Goal: Information Seeking & Learning: Learn about a topic

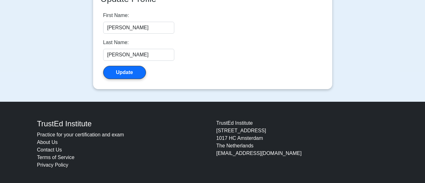
scroll to position [171, 0]
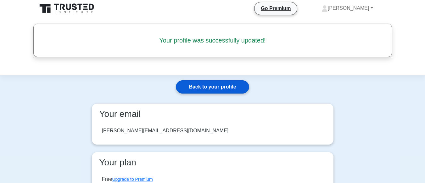
click at [215, 85] on link "Back to your profile" at bounding box center [212, 86] width 73 height 13
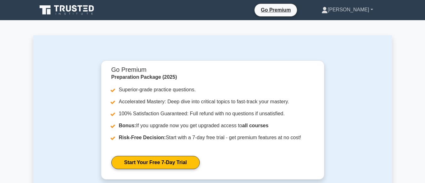
click at [367, 9] on link "[PERSON_NAME]" at bounding box center [347, 9] width 82 height 13
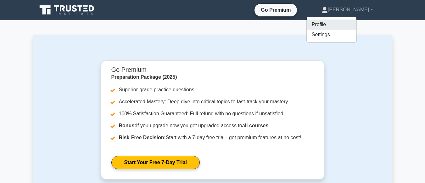
click at [343, 25] on link "Profile" at bounding box center [332, 25] width 50 height 10
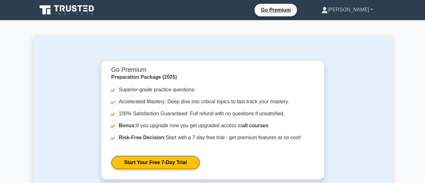
click at [361, 11] on link "[PERSON_NAME]" at bounding box center [347, 9] width 82 height 13
click at [344, 33] on link "Settings" at bounding box center [332, 35] width 50 height 10
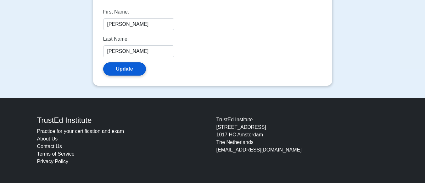
click at [132, 69] on button "Update" at bounding box center [124, 68] width 43 height 13
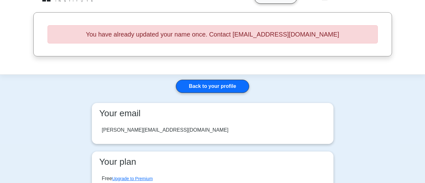
scroll to position [31, 0]
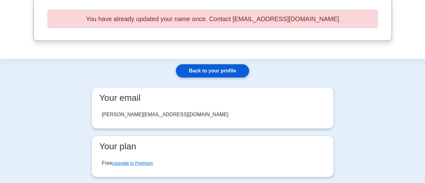
click at [221, 72] on link "Back to your profile" at bounding box center [212, 70] width 73 height 13
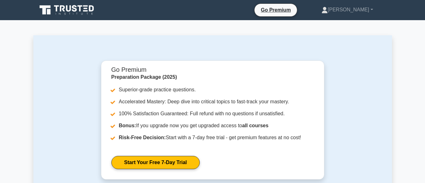
click at [348, 69] on div "Go Premium Preparation Package (2025) Superior-grade practice questions. Accele…" at bounding box center [212, 159] width 321 height 198
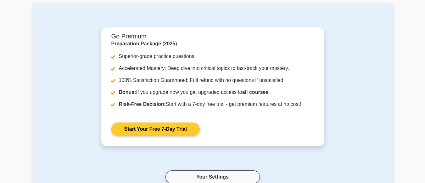
scroll to position [63, 0]
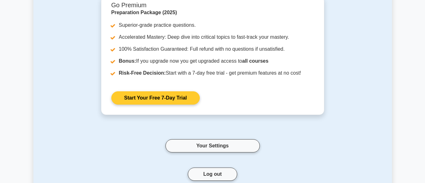
click at [143, 101] on link "Start Your Free 7-Day Trial" at bounding box center [155, 97] width 88 height 13
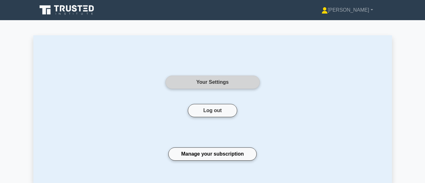
click at [209, 83] on link "Your Settings" at bounding box center [212, 82] width 94 height 13
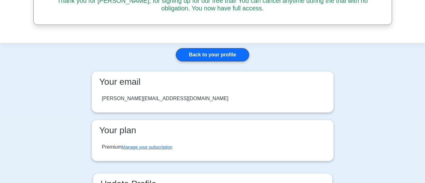
scroll to position [44, 0]
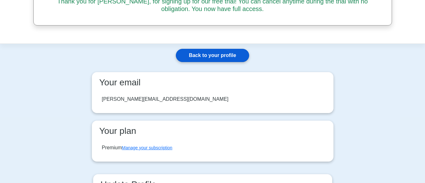
click at [221, 59] on link "Back to your profile" at bounding box center [212, 55] width 73 height 13
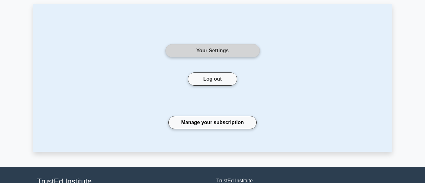
click at [215, 51] on link "Your Settings" at bounding box center [212, 50] width 94 height 13
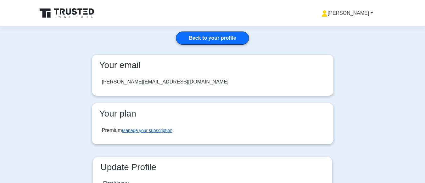
click at [357, 13] on link "[PERSON_NAME]" at bounding box center [347, 13] width 82 height 13
click at [338, 31] on link "Profile" at bounding box center [332, 28] width 50 height 10
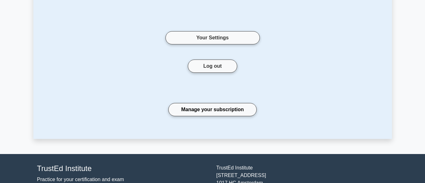
scroll to position [63, 0]
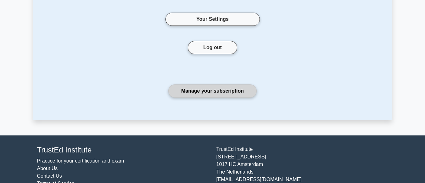
click at [209, 94] on link "Manage your subscription" at bounding box center [212, 90] width 88 height 13
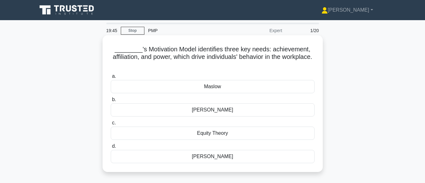
click at [220, 157] on div "[PERSON_NAME]" at bounding box center [213, 156] width 204 height 13
click at [111, 148] on input "[PERSON_NAME]" at bounding box center [111, 146] width 0 height 4
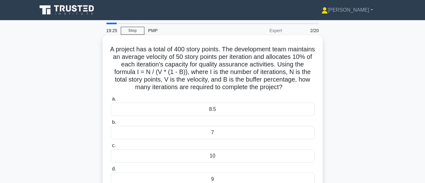
scroll to position [31, 0]
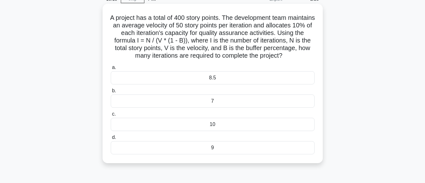
click at [214, 154] on div "9" at bounding box center [213, 147] width 204 height 13
click at [111, 139] on input "d. 9" at bounding box center [111, 137] width 0 height 4
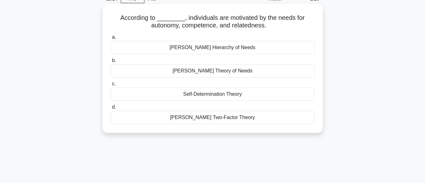
scroll to position [0, 0]
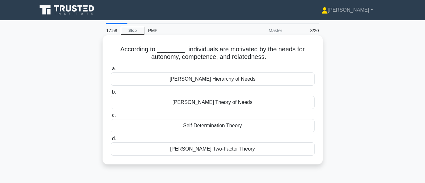
click at [227, 129] on div "Self-Determination Theory" at bounding box center [213, 125] width 204 height 13
click at [111, 117] on input "c. Self-Determination Theory" at bounding box center [111, 115] width 0 height 4
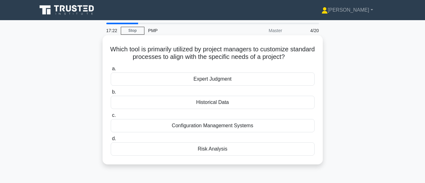
click at [213, 81] on div "Expert Judgment" at bounding box center [213, 78] width 204 height 13
click at [111, 71] on input "a. Expert Judgment" at bounding box center [111, 69] width 0 height 4
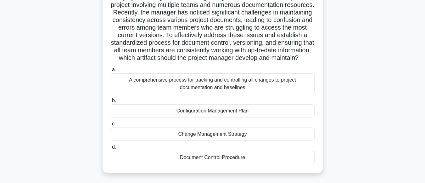
scroll to position [63, 0]
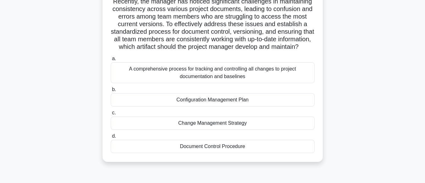
click at [225, 153] on div "Document Control Procedure" at bounding box center [213, 146] width 204 height 13
click at [111, 138] on input "d. Document Control Procedure" at bounding box center [111, 136] width 0 height 4
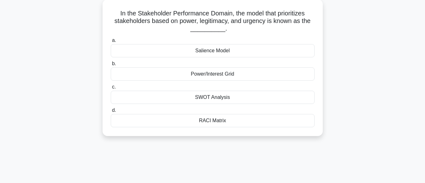
scroll to position [0, 0]
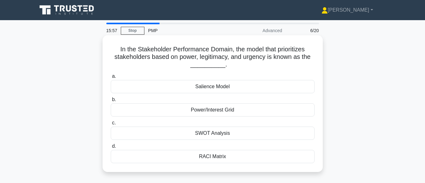
click at [222, 85] on div "Salience Model" at bounding box center [213, 86] width 204 height 13
click at [111, 78] on input "a. Salience Model" at bounding box center [111, 76] width 0 height 4
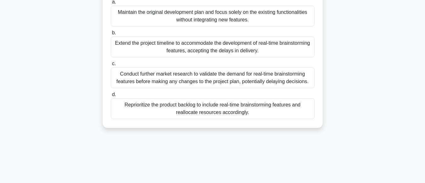
scroll to position [126, 0]
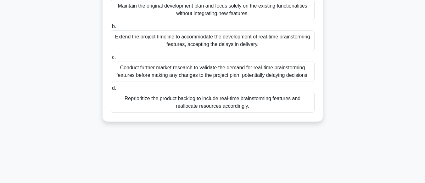
click at [184, 106] on div "Reprioritize the product backlog to include real-time brainstorming features an…" at bounding box center [213, 102] width 204 height 21
click at [111, 90] on input "d. Reprioritize the product backlog to include real-time brainstorming features…" at bounding box center [111, 88] width 0 height 4
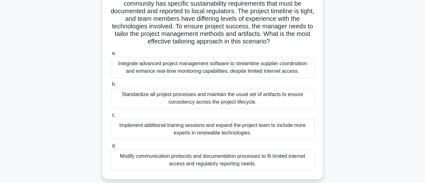
scroll to position [94, 0]
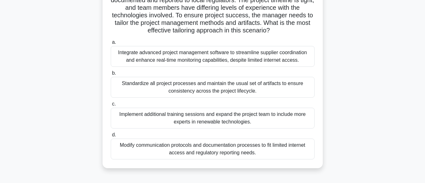
click at [217, 153] on div "Modify communication protocols and documentation processes to fit limited inter…" at bounding box center [213, 148] width 204 height 21
click at [111, 137] on input "d. Modify communication protocols and documentation processes to fit limited in…" at bounding box center [111, 135] width 0 height 4
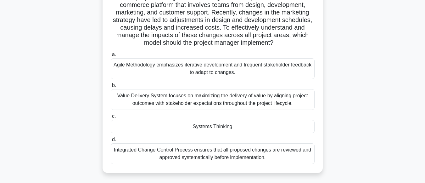
scroll to position [63, 0]
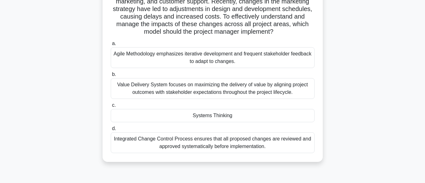
click at [222, 94] on div "Value Delivery System focuses on maximizing the delivery of value by aligning p…" at bounding box center [213, 88] width 204 height 21
click at [111, 76] on input "b. Value Delivery System focuses on maximizing the delivery of value by alignin…" at bounding box center [111, 74] width 0 height 4
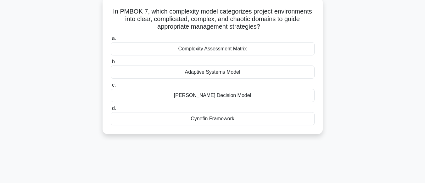
scroll to position [0, 0]
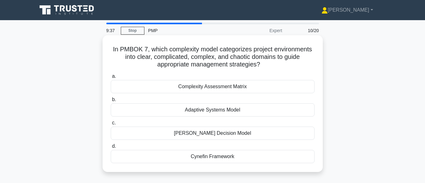
click at [229, 87] on div "Complexity Assessment Matrix" at bounding box center [213, 86] width 204 height 13
click at [111, 78] on input "a. Complexity Assessment Matrix" at bounding box center [111, 76] width 0 height 4
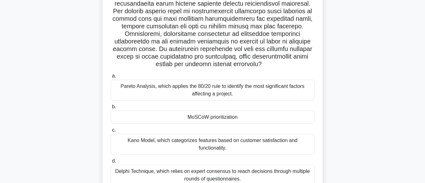
scroll to position [126, 0]
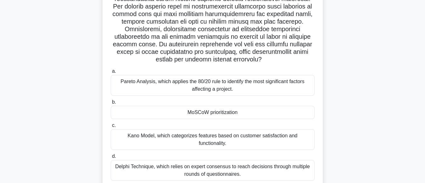
click at [213, 112] on div "MoSCoW prioritization" at bounding box center [213, 112] width 204 height 13
click at [111, 104] on input "b. MoSCoW prioritization" at bounding box center [111, 102] width 0 height 4
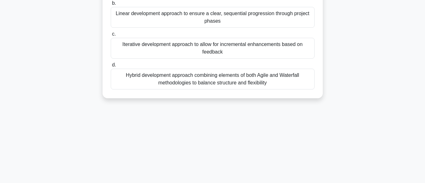
scroll to position [157, 0]
click at [176, 88] on div "Hybrid development approach combining elements of both Agile and Waterfall meth…" at bounding box center [213, 78] width 204 height 21
click at [111, 67] on input "d. Hybrid development approach combining elements of both Agile and Waterfall m…" at bounding box center [111, 65] width 0 height 4
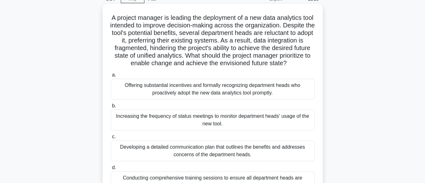
scroll to position [63, 0]
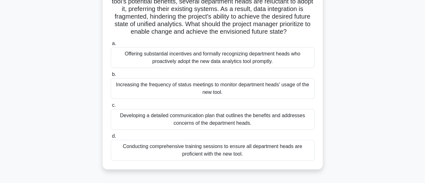
click at [216, 160] on div "Conducting comprehensive training sessions to ensure all department heads are p…" at bounding box center [213, 150] width 204 height 21
click at [111, 138] on input "d. Conducting comprehensive training sessions to ensure all department heads ar…" at bounding box center [111, 136] width 0 height 4
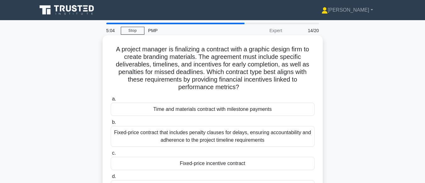
scroll to position [31, 0]
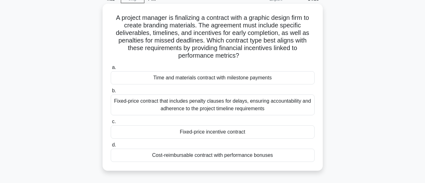
click at [246, 158] on div "Cost-reimbursable contract with performance bonuses" at bounding box center [213, 154] width 204 height 13
click at [111, 147] on input "d. Cost-reimbursable contract with performance bonuses" at bounding box center [111, 145] width 0 height 4
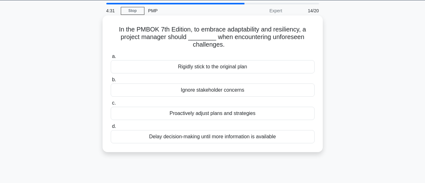
scroll to position [0, 0]
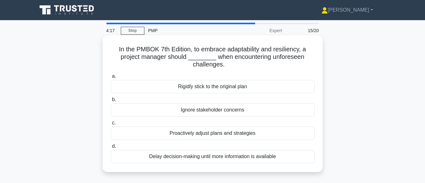
click at [202, 134] on div "Proactively adjust plans and strategies" at bounding box center [213, 132] width 204 height 13
click at [111, 125] on input "c. Proactively adjust plans and strategies" at bounding box center [111, 123] width 0 height 4
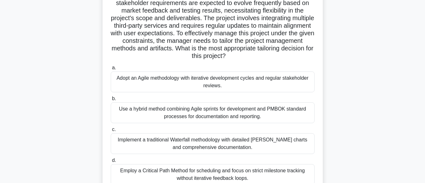
scroll to position [94, 0]
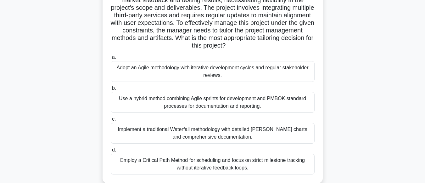
click at [240, 72] on div "Adopt an Agile methodology with iterative development cycles and regular stakeh…" at bounding box center [213, 71] width 204 height 21
click at [111, 59] on input "a. Adopt an Agile methodology with iterative development cycles and regular sta…" at bounding box center [111, 57] width 0 height 4
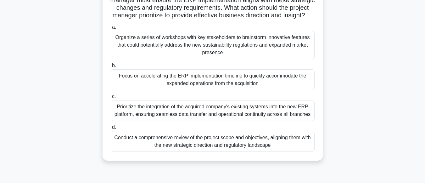
click at [242, 152] on div "Conduct a comprehensive review of the project scope and objectives, aligning th…" at bounding box center [213, 141] width 204 height 21
click at [111, 129] on input "d. Conduct a comprehensive review of the project scope and objectives, aligning…" at bounding box center [111, 127] width 0 height 4
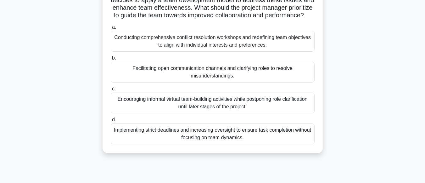
click at [211, 82] on div "Facilitating open communication channels and clarifying roles to resolve misund…" at bounding box center [213, 72] width 204 height 21
click at [111, 60] on input "b. Facilitating open communication channels and clarifying roles to resolve mis…" at bounding box center [111, 58] width 0 height 4
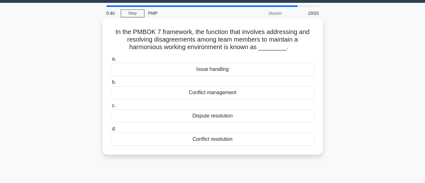
scroll to position [0, 0]
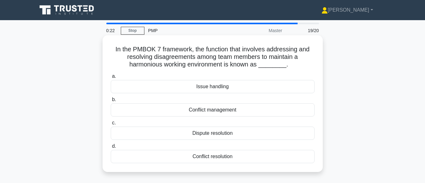
click at [231, 113] on div "Conflict management" at bounding box center [213, 109] width 204 height 13
click at [111, 102] on input "b. Conflict management" at bounding box center [111, 100] width 0 height 4
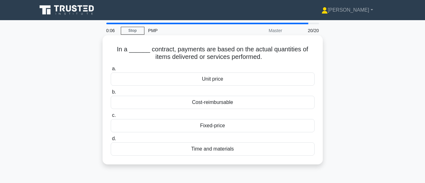
click at [217, 151] on div "Time and materials" at bounding box center [213, 148] width 204 height 13
click at [111, 141] on input "d. Time and materials" at bounding box center [111, 139] width 0 height 4
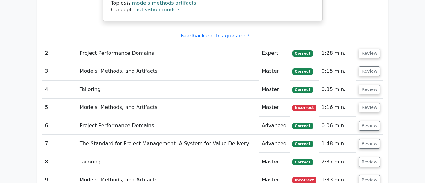
scroll to position [598, 0]
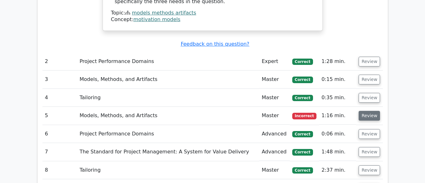
click at [366, 111] on button "Review" at bounding box center [369, 116] width 21 height 10
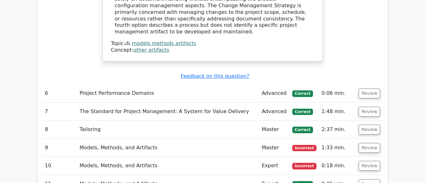
scroll to position [1007, 0]
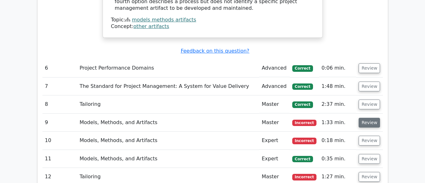
click at [366, 118] on button "Review" at bounding box center [369, 123] width 21 height 10
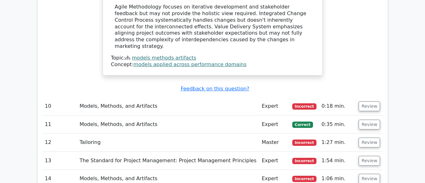
scroll to position [1384, 0]
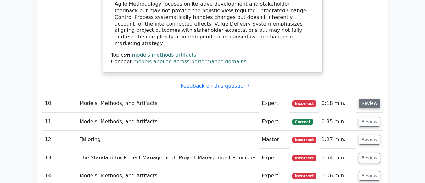
click at [368, 98] on button "Review" at bounding box center [369, 103] width 21 height 10
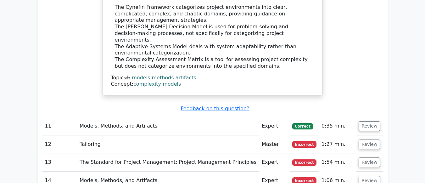
scroll to position [1636, 0]
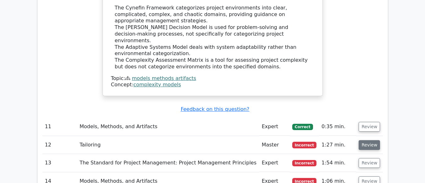
click at [370, 140] on button "Review" at bounding box center [369, 145] width 21 height 10
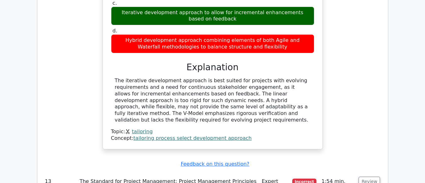
scroll to position [1982, 0]
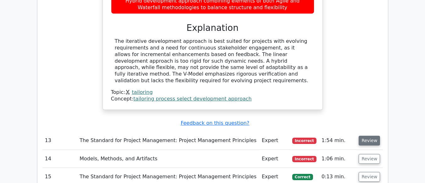
click at [364, 136] on button "Review" at bounding box center [369, 141] width 21 height 10
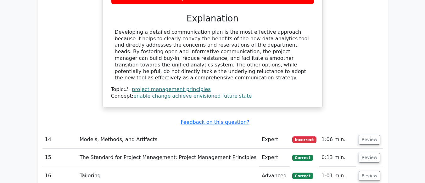
scroll to position [2328, 0]
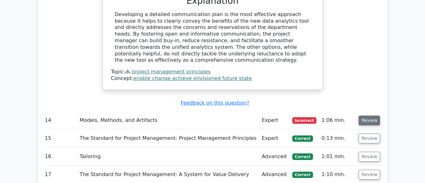
click at [373, 115] on button "Review" at bounding box center [369, 120] width 21 height 10
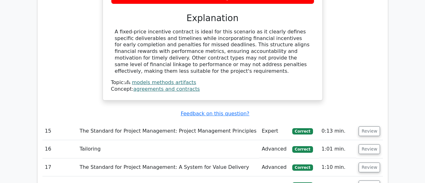
scroll to position [2611, 0]
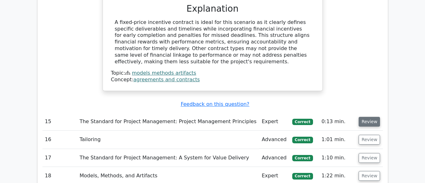
click at [370, 117] on button "Review" at bounding box center [369, 122] width 21 height 10
click at [366, 117] on button "Review" at bounding box center [369, 122] width 21 height 10
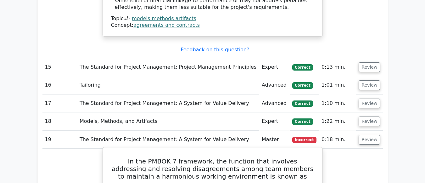
scroll to position [2674, 0]
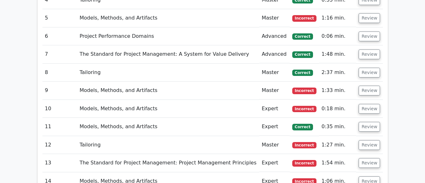
scroll to position [849, 0]
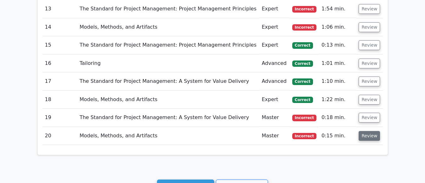
click at [368, 131] on button "Review" at bounding box center [369, 136] width 21 height 10
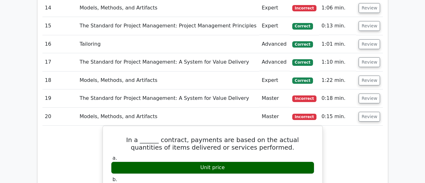
scroll to position [879, 0]
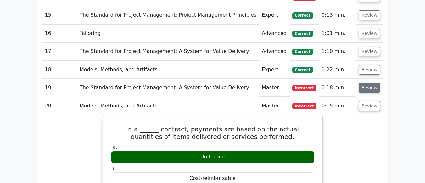
click at [373, 83] on button "Review" at bounding box center [369, 88] width 21 height 10
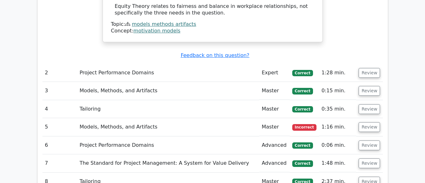
scroll to position [613, 0]
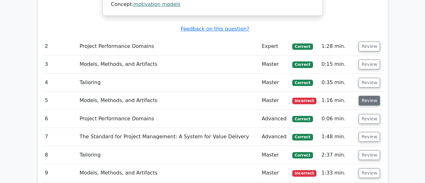
click at [369, 96] on button "Review" at bounding box center [369, 101] width 21 height 10
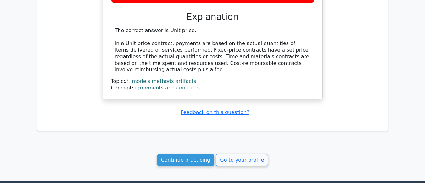
scroll to position [1722, 0]
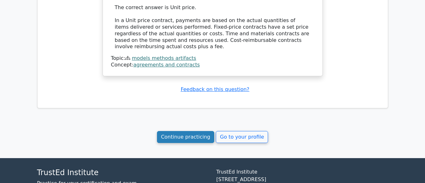
click at [190, 131] on link "Continue practicing" at bounding box center [186, 137] width 58 height 12
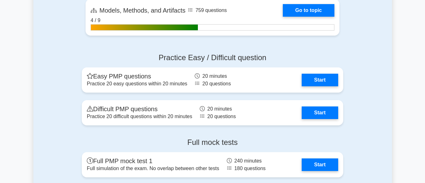
scroll to position [503, 0]
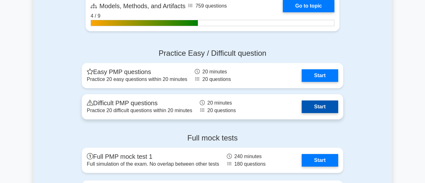
click at [314, 106] on link "Start" at bounding box center [320, 106] width 36 height 13
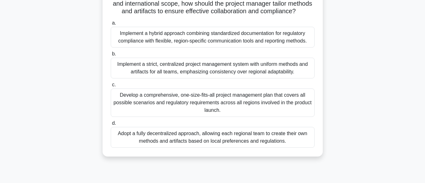
scroll to position [94, 0]
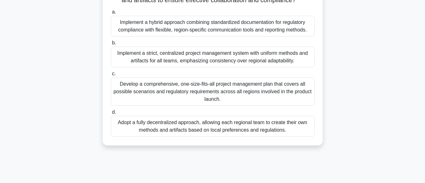
click at [204, 104] on div "Develop a comprehensive, one-size-fits-all project management plan that covers …" at bounding box center [213, 91] width 204 height 28
click at [111, 76] on input "c. Develop a comprehensive, one-size-fits-all project management plan that cove…" at bounding box center [111, 74] width 0 height 4
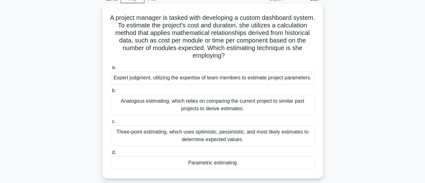
scroll to position [63, 0]
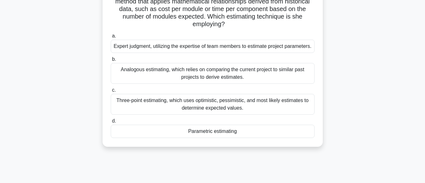
click at [205, 133] on div "Parametric estimating" at bounding box center [213, 131] width 204 height 13
click at [111, 123] on input "d. Parametric estimating" at bounding box center [111, 121] width 0 height 4
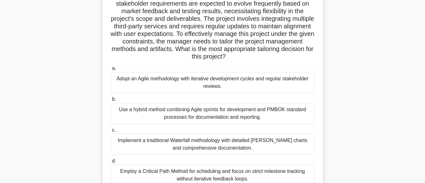
scroll to position [94, 0]
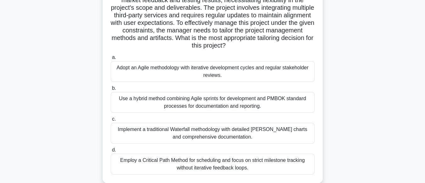
click at [247, 71] on div "Adopt an Agile methodology with iterative development cycles and regular stakeh…" at bounding box center [213, 71] width 204 height 21
click at [111, 59] on input "a. Adopt an Agile methodology with iterative development cycles and regular sta…" at bounding box center [111, 57] width 0 height 4
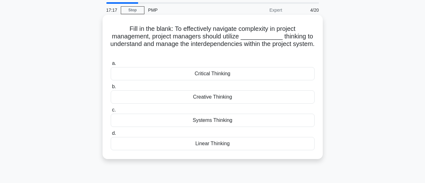
scroll to position [31, 0]
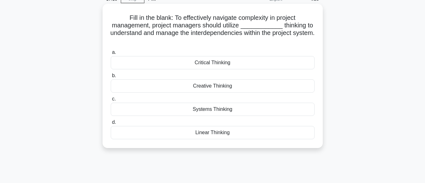
click at [221, 113] on div "Systems Thinking" at bounding box center [213, 109] width 204 height 13
click at [111, 101] on input "c. Systems Thinking" at bounding box center [111, 99] width 0 height 4
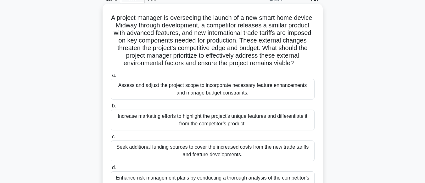
scroll to position [63, 0]
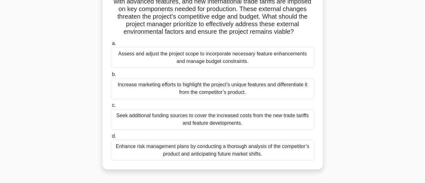
click at [229, 67] on div "Assess and adjust the project scope to incorporate necessary feature enhancemen…" at bounding box center [213, 57] width 204 height 21
click at [111, 46] on input "a. Assess and adjust the project scope to incorporate necessary feature enhance…" at bounding box center [111, 44] width 0 height 4
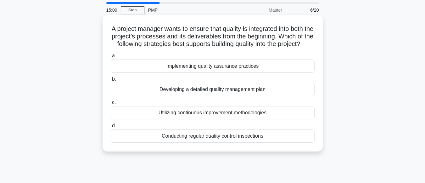
scroll to position [31, 0]
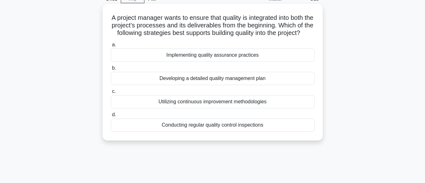
click at [234, 62] on div "Implementing quality assurance practices" at bounding box center [213, 54] width 204 height 13
click at [111, 47] on input "a. Implementing quality assurance practices" at bounding box center [111, 45] width 0 height 4
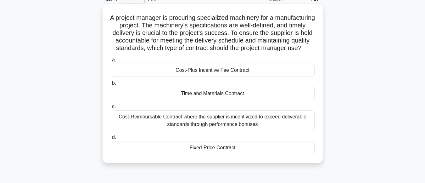
click at [191, 77] on div "Cost-Plus Incentive Fee Contract" at bounding box center [213, 70] width 204 height 13
click at [111, 62] on input "a. Cost-Plus Incentive Fee Contract" at bounding box center [111, 60] width 0 height 4
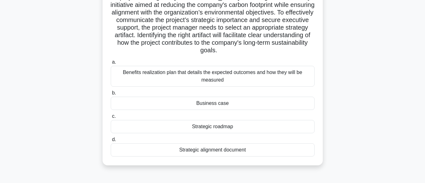
scroll to position [63, 0]
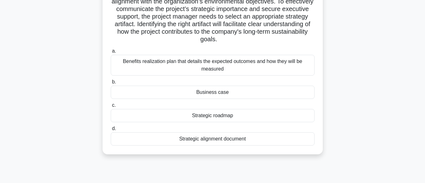
click at [222, 119] on div "Strategic roadmap" at bounding box center [213, 115] width 204 height 13
click at [111, 107] on input "c. Strategic roadmap" at bounding box center [111, 105] width 0 height 4
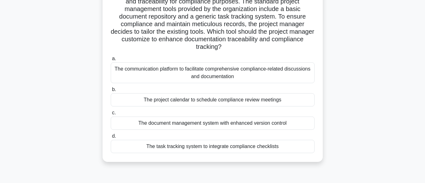
click at [234, 146] on div "The task tracking system to integrate compliance checklists" at bounding box center [213, 146] width 204 height 13
click at [111, 138] on input "d. The task tracking system to integrate compliance checklists" at bounding box center [111, 136] width 0 height 4
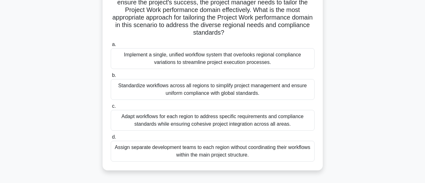
scroll to position [126, 0]
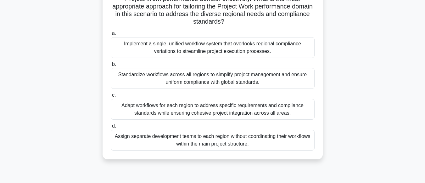
click at [236, 112] on div "Adapt workflows for each region to address specific requirements and compliance…" at bounding box center [213, 109] width 204 height 21
click at [111, 97] on input "c. Adapt workflows for each region to address specific requirements and complia…" at bounding box center [111, 95] width 0 height 4
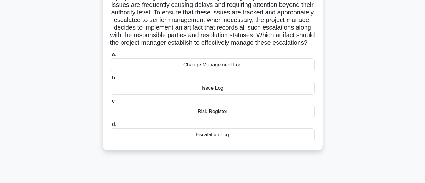
scroll to position [63, 0]
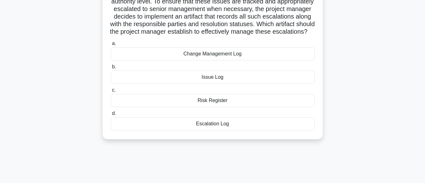
click at [210, 84] on div "Issue Log" at bounding box center [213, 76] width 204 height 13
click at [111, 69] on input "b. Issue Log" at bounding box center [111, 67] width 0 height 4
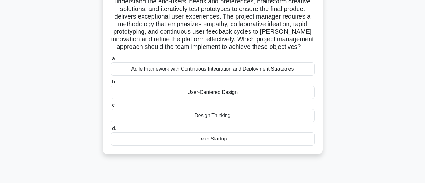
click at [225, 71] on div "Agile Framework with Continuous Integration and Deployment Strategies" at bounding box center [213, 68] width 204 height 13
click at [111, 61] on input "a. Agile Framework with Continuous Integration and Deployment Strategies" at bounding box center [111, 59] width 0 height 4
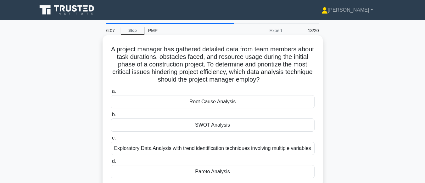
scroll to position [31, 0]
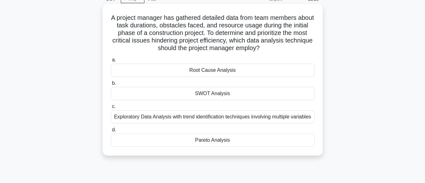
click at [205, 142] on div "Pareto Analysis" at bounding box center [213, 139] width 204 height 13
click at [111, 132] on input "d. Pareto Analysis" at bounding box center [111, 130] width 0 height 4
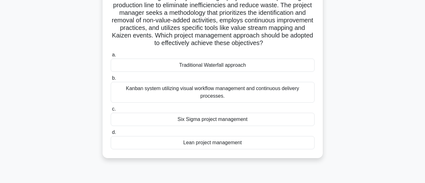
scroll to position [63, 0]
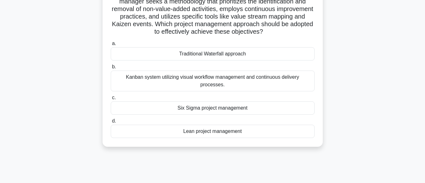
click at [217, 102] on div "Six Sigma project management" at bounding box center [213, 107] width 204 height 13
click at [111, 100] on input "c. Six Sigma project management" at bounding box center [111, 98] width 0 height 4
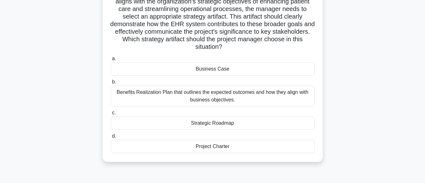
click at [227, 124] on div "Strategic Roadmap" at bounding box center [213, 122] width 204 height 13
click at [111, 115] on input "c. Strategic Roadmap" at bounding box center [111, 113] width 0 height 4
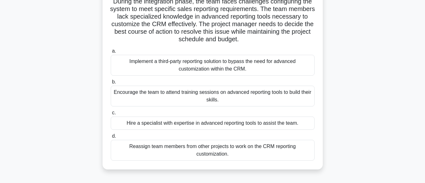
scroll to position [94, 0]
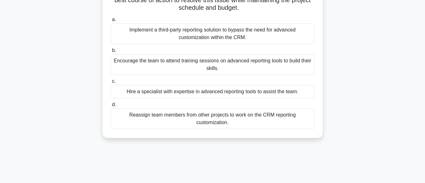
click at [199, 95] on div "Hire a specialist with expertise in advanced reporting tools to assist the team." at bounding box center [213, 91] width 204 height 13
click at [111, 83] on input "c. Hire a specialist with expertise in advanced reporting tools to assist the t…" at bounding box center [111, 81] width 0 height 4
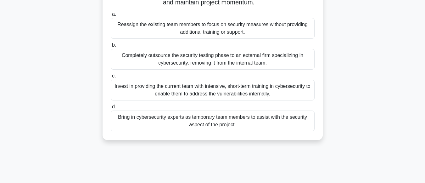
scroll to position [126, 0]
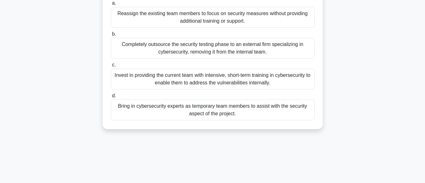
click at [223, 115] on div "Bring in cybersecurity experts as temporary team members to assist with the sec…" at bounding box center [213, 109] width 204 height 21
click at [111, 98] on input "d. Bring in cybersecurity experts as temporary team members to assist with the …" at bounding box center [111, 96] width 0 height 4
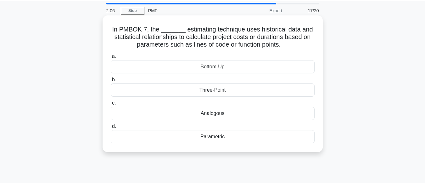
scroll to position [0, 0]
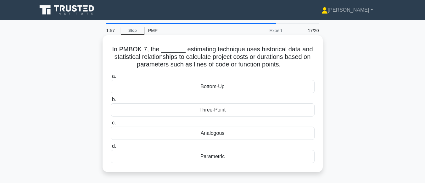
click at [216, 158] on div "Parametric" at bounding box center [213, 156] width 204 height 13
click at [111, 148] on input "d. Parametric" at bounding box center [111, 146] width 0 height 4
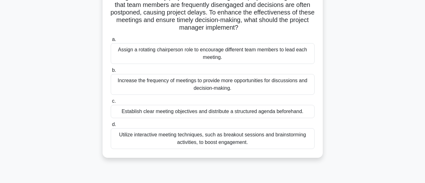
scroll to position [63, 0]
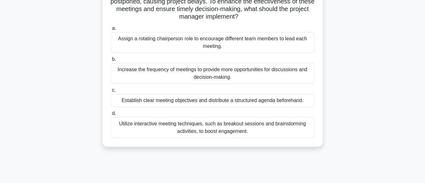
click at [194, 103] on div "Establish clear meeting objectives and distribute a structured agenda beforehan…" at bounding box center [213, 100] width 204 height 13
click at [111, 92] on input "c. Establish clear meeting objectives and distribute a structured agenda before…" at bounding box center [111, 90] width 0 height 4
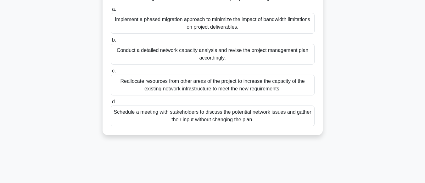
scroll to position [157, 0]
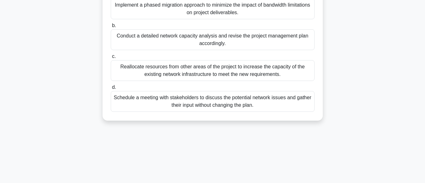
click at [183, 112] on div "Schedule a meeting with stakeholders to discuss the potential network issues an…" at bounding box center [213, 101] width 204 height 21
click at [111, 89] on input "d. Schedule a meeting with stakeholders to discuss the potential network issues…" at bounding box center [111, 87] width 0 height 4
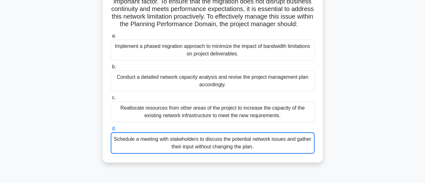
scroll to position [126, 0]
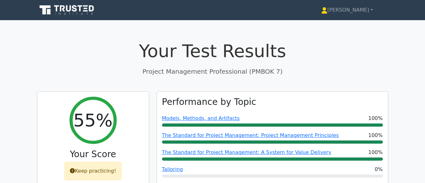
scroll to position [1101, 0]
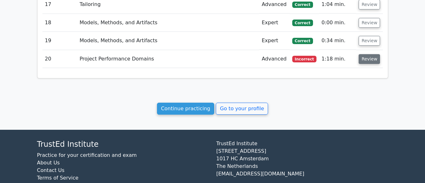
click at [361, 54] on button "Review" at bounding box center [369, 59] width 21 height 10
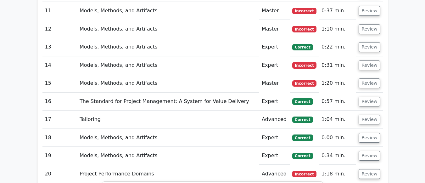
scroll to position [975, 0]
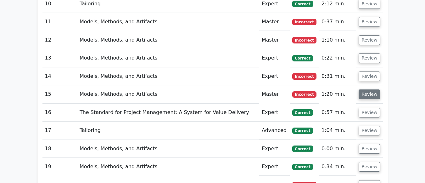
click at [368, 89] on button "Review" at bounding box center [369, 94] width 21 height 10
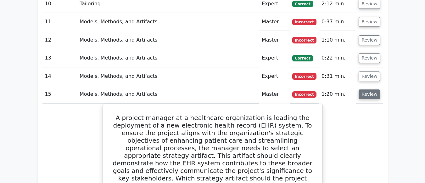
click at [366, 89] on button "Review" at bounding box center [369, 94] width 21 height 10
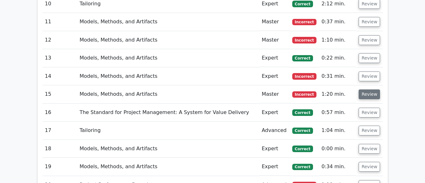
click at [361, 89] on button "Review" at bounding box center [369, 94] width 21 height 10
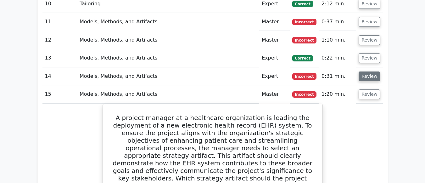
click at [365, 71] on button "Review" at bounding box center [369, 76] width 21 height 10
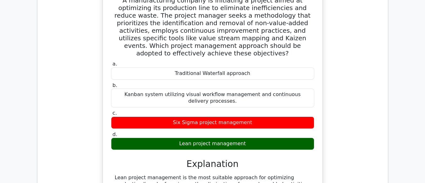
scroll to position [944, 0]
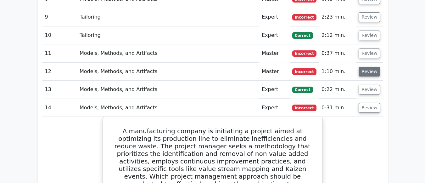
click at [366, 67] on button "Review" at bounding box center [369, 72] width 21 height 10
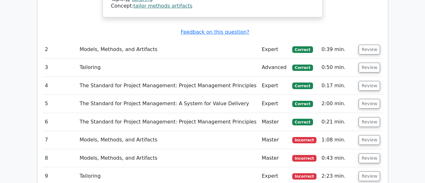
scroll to position [786, 0]
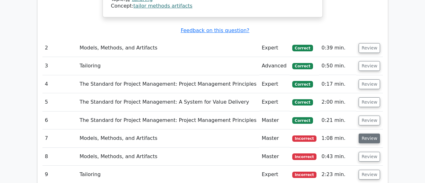
click at [365, 133] on button "Review" at bounding box center [369, 138] width 21 height 10
click at [368, 133] on button "Review" at bounding box center [369, 138] width 21 height 10
click at [365, 133] on button "Review" at bounding box center [369, 138] width 21 height 10
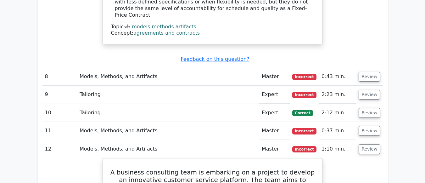
scroll to position [1164, 0]
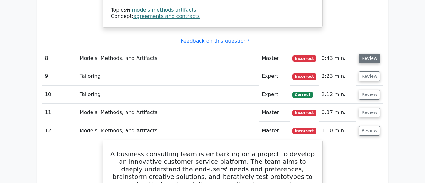
click at [366, 53] on button "Review" at bounding box center [369, 58] width 21 height 10
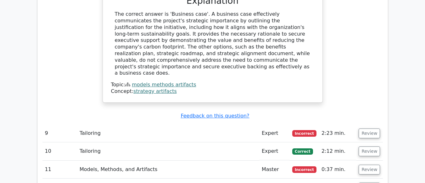
scroll to position [1416, 0]
click at [363, 129] on button "Review" at bounding box center [369, 134] width 21 height 10
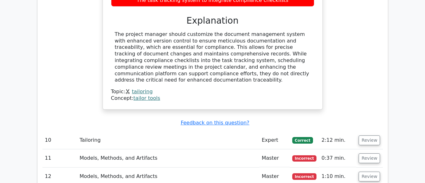
scroll to position [1762, 0]
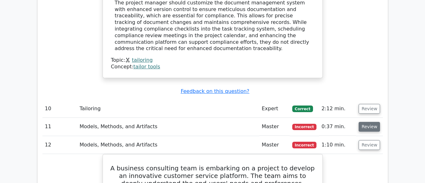
click at [369, 122] on button "Review" at bounding box center [369, 127] width 21 height 10
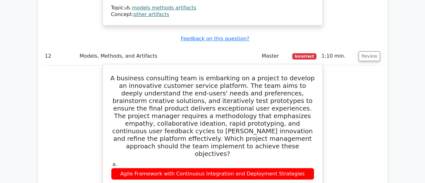
scroll to position [2108, 0]
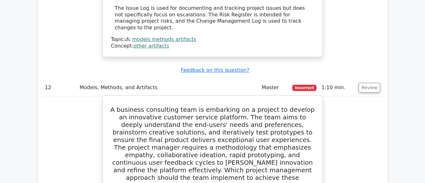
click at [269, 106] on h5 "A business consulting team is embarking on a project to develop an innovative c…" at bounding box center [212, 147] width 204 height 83
drag, startPoint x: 232, startPoint y: 66, endPoint x: 292, endPoint y: 67, distance: 60.4
click at [292, 106] on h5 "A business consulting team is embarking on a project to develop an innovative c…" at bounding box center [212, 147] width 204 height 83
copy h5 "collaborative ideation"
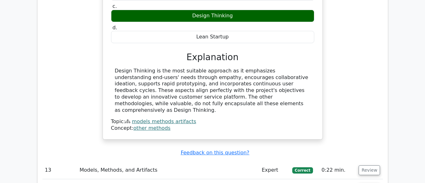
scroll to position [2359, 0]
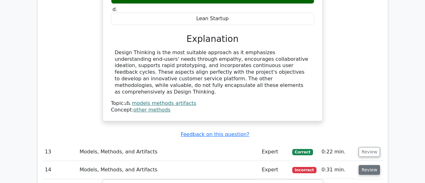
click at [369, 165] on button "Review" at bounding box center [369, 170] width 21 height 10
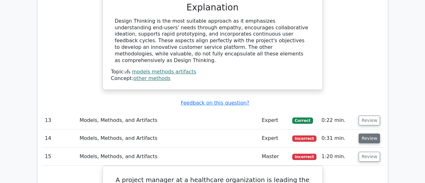
click at [370, 133] on button "Review" at bounding box center [369, 138] width 21 height 10
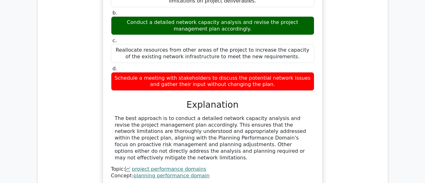
scroll to position [3393, 0]
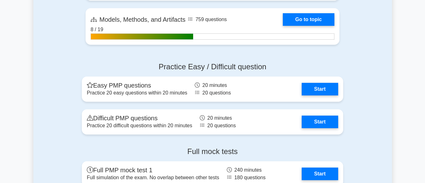
scroll to position [479, 0]
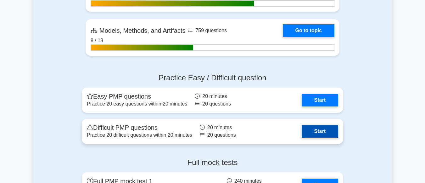
click at [318, 132] on link "Start" at bounding box center [320, 131] width 36 height 13
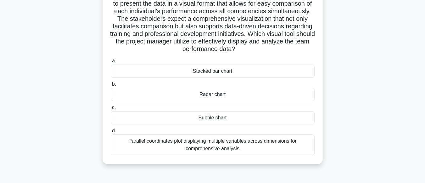
scroll to position [94, 0]
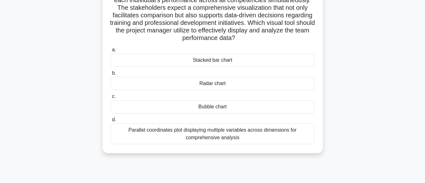
click at [231, 82] on div "Radar chart" at bounding box center [213, 83] width 204 height 13
click at [111, 75] on input "b. Radar chart" at bounding box center [111, 73] width 0 height 4
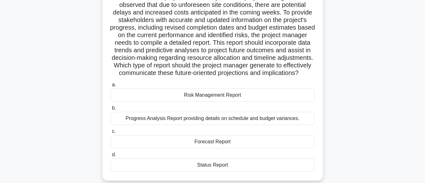
scroll to position [63, 0]
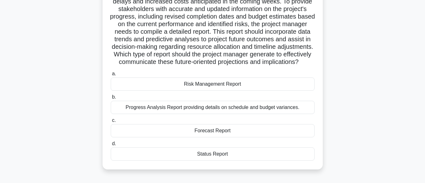
click at [207, 137] on div "Forecast Report" at bounding box center [213, 130] width 204 height 13
click at [111, 122] on input "c. Forecast Report" at bounding box center [111, 120] width 0 height 4
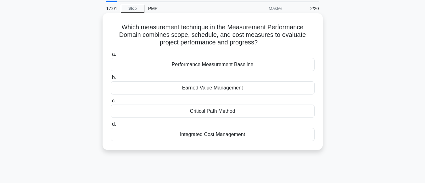
scroll to position [0, 0]
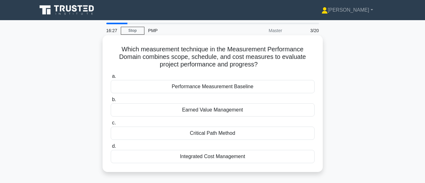
click at [229, 112] on div "Earned Value Management" at bounding box center [213, 109] width 204 height 13
click at [111, 102] on input "b. Earned Value Management" at bounding box center [111, 100] width 0 height 4
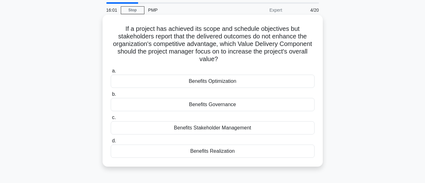
scroll to position [31, 0]
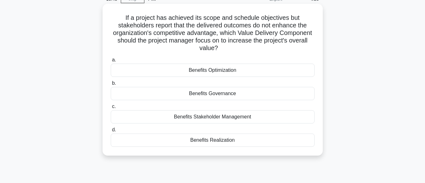
click at [216, 72] on div "Benefits Optimization" at bounding box center [213, 70] width 204 height 13
click at [111, 62] on input "a. Benefits Optimization" at bounding box center [111, 60] width 0 height 4
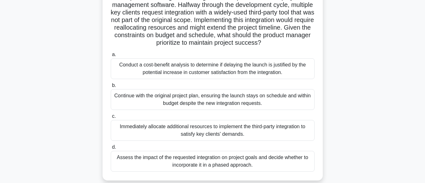
scroll to position [63, 0]
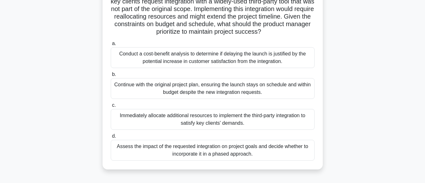
click at [227, 61] on div "Conduct a cost-benefit analysis to determine if delaying the launch is justifie…" at bounding box center [213, 57] width 204 height 21
click at [111, 46] on input "a. Conduct a cost-benefit analysis to determine if delaying the launch is justi…" at bounding box center [111, 44] width 0 height 4
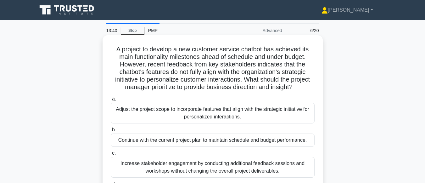
scroll to position [31, 0]
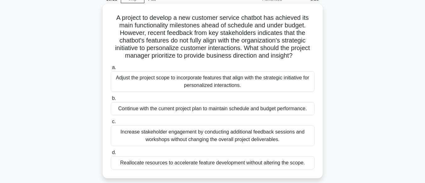
click at [223, 86] on div "Adjust the project scope to incorporate features that align with the strategic …" at bounding box center [213, 81] width 204 height 21
click at [111, 70] on input "a. Adjust the project scope to incorporate features that align with the strateg…" at bounding box center [111, 67] width 0 height 4
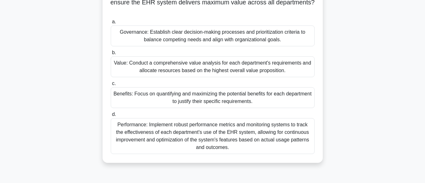
scroll to position [126, 0]
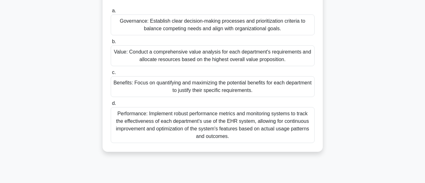
click at [204, 61] on div "Value: Conduct a comprehensive value analysis for each department's requirement…" at bounding box center [213, 55] width 204 height 21
click at [111, 44] on input "b. Value: Conduct a comprehensive value analysis for each department's requirem…" at bounding box center [111, 42] width 0 height 4
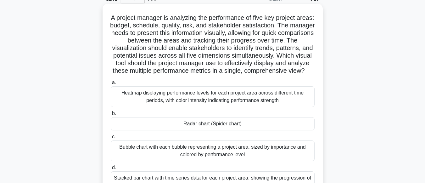
scroll to position [63, 0]
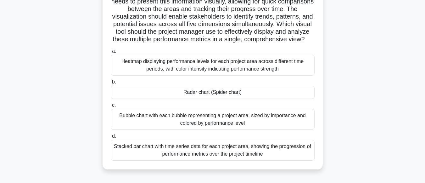
click at [215, 99] on div "Radar chart (Spider chart)" at bounding box center [213, 92] width 204 height 13
click at [111, 84] on input "b. Radar chart (Spider chart)" at bounding box center [111, 82] width 0 height 4
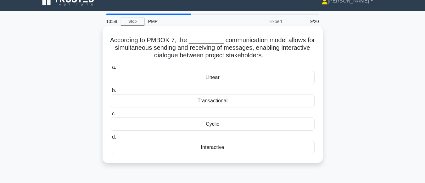
scroll to position [0, 0]
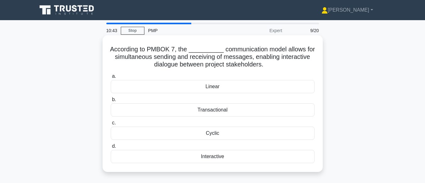
click at [221, 110] on div "Transactional" at bounding box center [213, 109] width 204 height 13
click at [111, 102] on input "b. Transactional" at bounding box center [111, 100] width 0 height 4
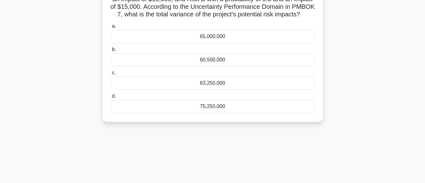
scroll to position [63, 0]
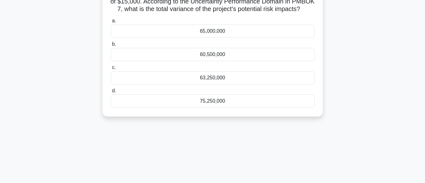
click at [213, 108] on div "75,250,000" at bounding box center [213, 100] width 204 height 13
click at [111, 93] on input "d. 75,250,000" at bounding box center [111, 91] width 0 height 4
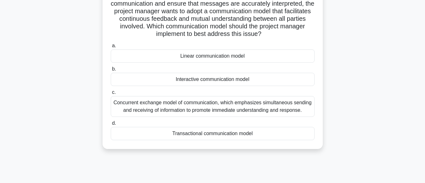
scroll to position [94, 0]
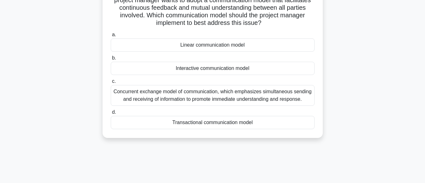
click at [209, 124] on div "Transactional communication model" at bounding box center [213, 122] width 204 height 13
click at [111, 114] on input "d. Transactional communication model" at bounding box center [111, 112] width 0 height 4
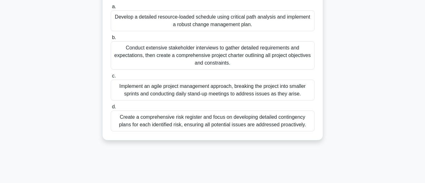
scroll to position [126, 0]
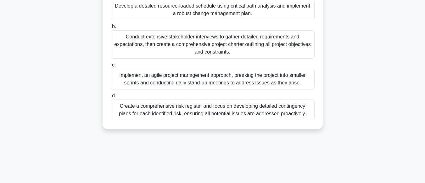
click at [229, 114] on div "Create a comprehensive risk register and focus on developing detailed contingen…" at bounding box center [213, 109] width 204 height 21
click at [111, 98] on input "d. Create a comprehensive risk register and focus on developing detailed contin…" at bounding box center [111, 96] width 0 height 4
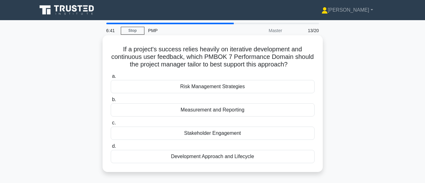
scroll to position [31, 0]
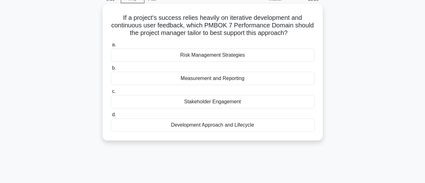
click at [237, 127] on div "Development Approach and Lifecycle" at bounding box center [213, 124] width 204 height 13
click at [111, 117] on input "d. Development Approach and Lifecycle" at bounding box center [111, 115] width 0 height 4
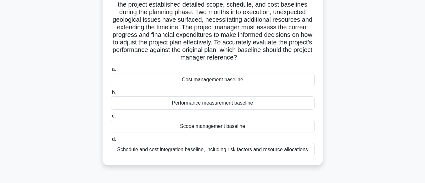
scroll to position [63, 0]
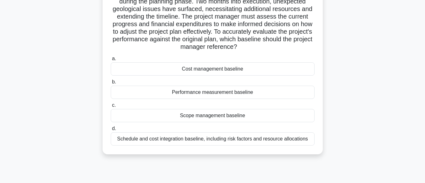
click at [212, 94] on div "Performance measurement baseline" at bounding box center [213, 92] width 204 height 13
click at [111, 84] on input "b. Performance measurement baseline" at bounding box center [111, 82] width 0 height 4
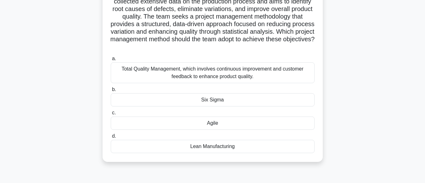
click at [220, 102] on div "Six Sigma" at bounding box center [213, 99] width 204 height 13
click at [111, 92] on input "b. Six Sigma" at bounding box center [111, 89] width 0 height 4
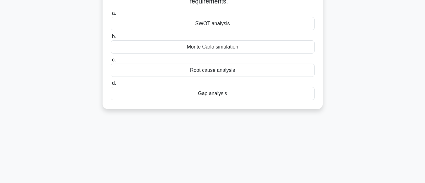
scroll to position [0, 0]
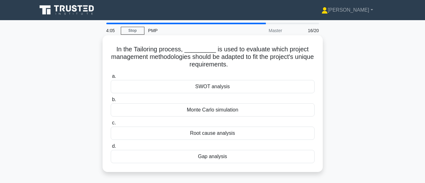
click at [223, 155] on div "Gap analysis" at bounding box center [213, 156] width 204 height 13
click at [111, 148] on input "d. Gap analysis" at bounding box center [111, 146] width 0 height 4
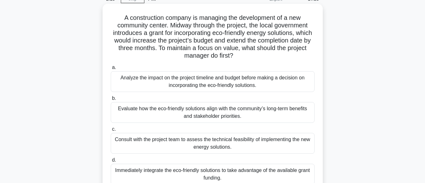
scroll to position [63, 0]
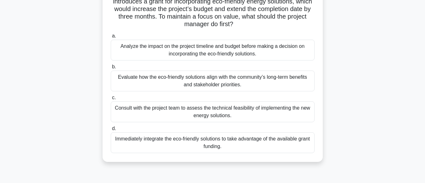
click at [205, 87] on div "Evaluate how the eco-friendly solutions align with the community’s long-term be…" at bounding box center [213, 80] width 204 height 21
click at [111, 69] on input "b. Evaluate how the eco-friendly solutions align with the community’s long-term…" at bounding box center [111, 67] width 0 height 4
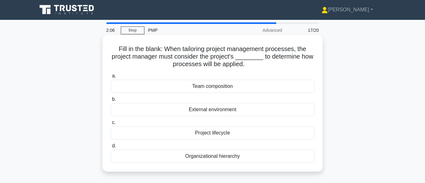
scroll to position [0, 0]
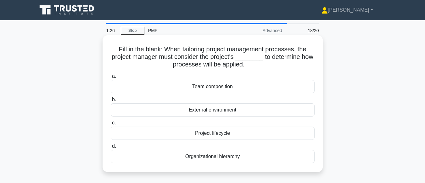
click at [224, 113] on div "External environment" at bounding box center [213, 109] width 204 height 13
click at [111, 102] on input "b. External environment" at bounding box center [111, 100] width 0 height 4
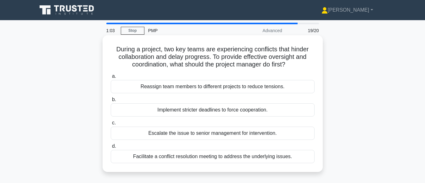
click at [243, 159] on div "Facilitate a conflict resolution meeting to address the underlying issues." at bounding box center [213, 156] width 204 height 13
click at [111, 148] on input "d. Facilitate a conflict resolution meeting to address the underlying issues." at bounding box center [111, 146] width 0 height 4
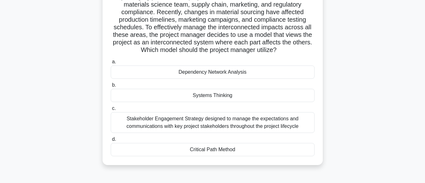
scroll to position [63, 0]
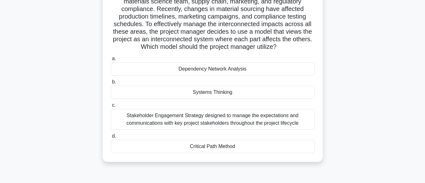
click at [207, 94] on div "Systems Thinking" at bounding box center [213, 92] width 204 height 13
click at [111, 84] on input "b. Systems Thinking" at bounding box center [111, 82] width 0 height 4
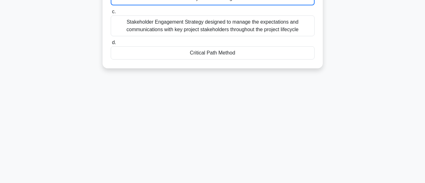
scroll to position [48, 0]
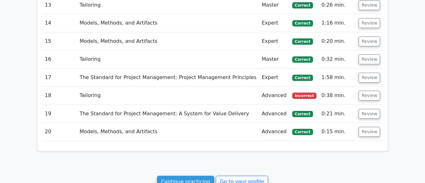
scroll to position [881, 0]
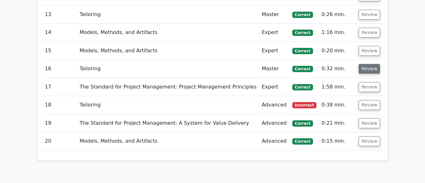
click at [367, 64] on button "Review" at bounding box center [369, 69] width 21 height 10
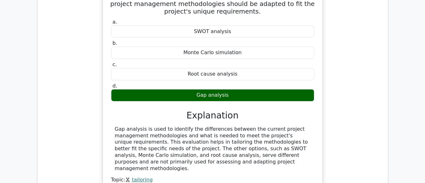
scroll to position [1007, 0]
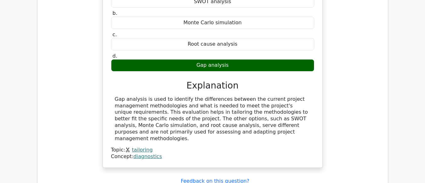
drag, startPoint x: 243, startPoint y: 97, endPoint x: 367, endPoint y: 27, distance: 141.8
click at [367, 27] on div "In the Tailoring process, _________ is used to evaluate which project managemen…" at bounding box center [212, 63] width 340 height 223
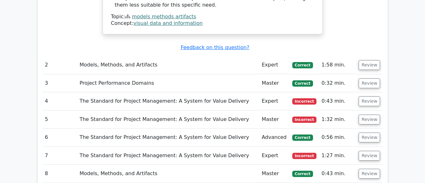
scroll to position [629, 0]
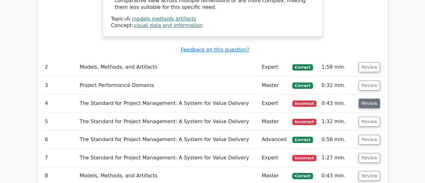
click at [366, 98] on button "Review" at bounding box center [369, 103] width 21 height 10
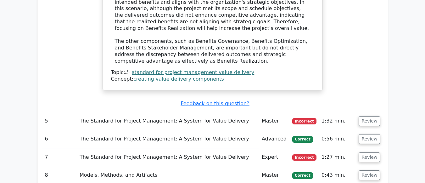
scroll to position [912, 0]
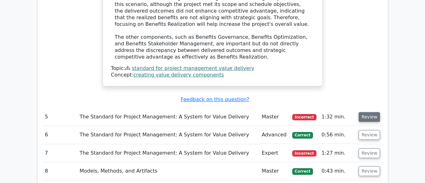
click at [367, 112] on button "Review" at bounding box center [369, 117] width 21 height 10
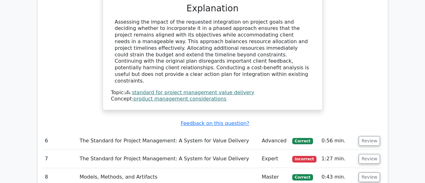
scroll to position [1227, 0]
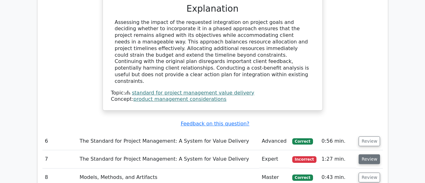
click at [366, 154] on button "Review" at bounding box center [369, 159] width 21 height 10
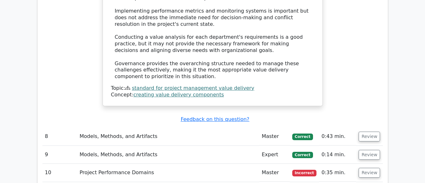
scroll to position [1825, 0]
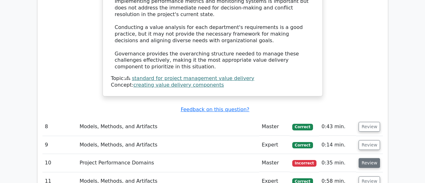
click at [366, 158] on button "Review" at bounding box center [369, 163] width 21 height 10
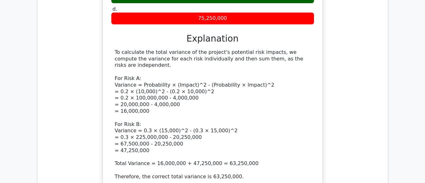
scroll to position [2234, 0]
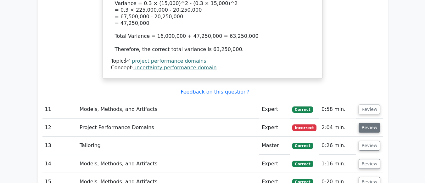
click at [363, 123] on button "Review" at bounding box center [369, 128] width 21 height 10
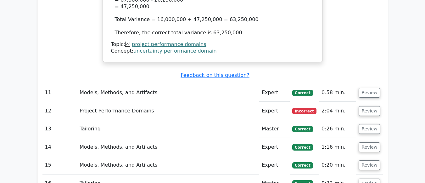
scroll to position [2202, 0]
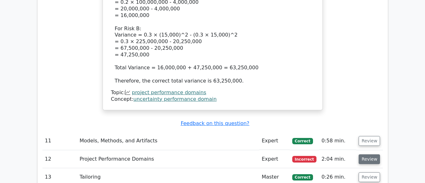
click at [365, 154] on button "Review" at bounding box center [369, 159] width 21 height 10
click at [366, 154] on button "Review" at bounding box center [369, 159] width 21 height 10
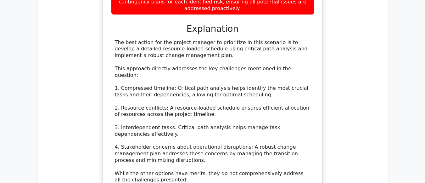
scroll to position [2580, 0]
